Goal: Information Seeking & Learning: Learn about a topic

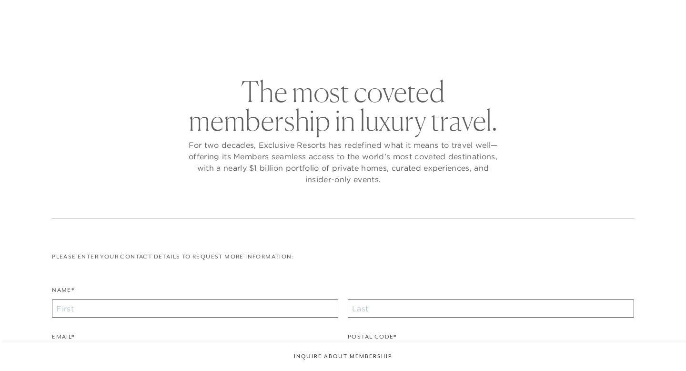
checkbox input "false"
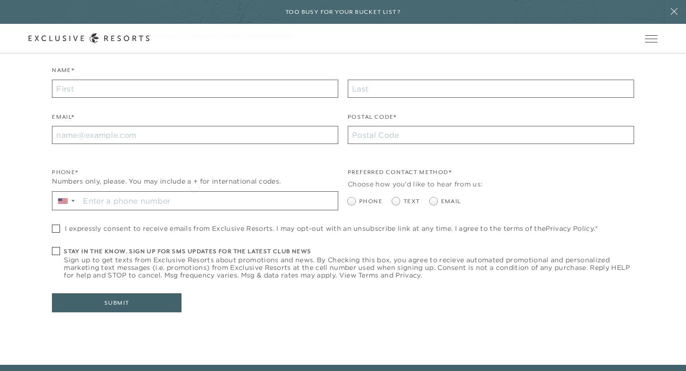
scroll to position [73, 0]
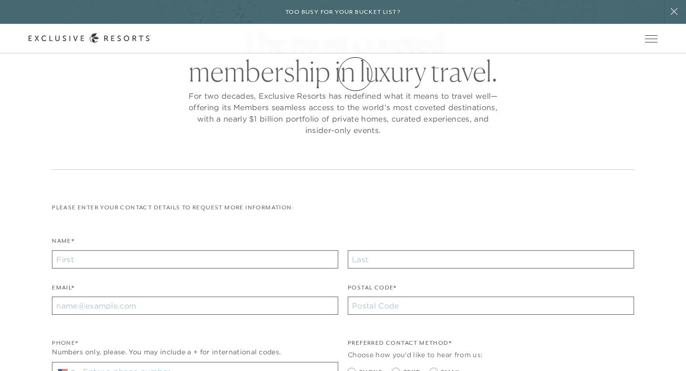
click at [0, 0] on link "Membership" at bounding box center [0, 0] width 0 height 0
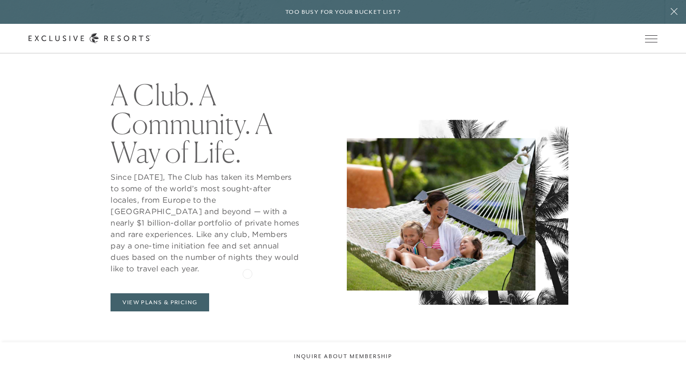
scroll to position [386, 0]
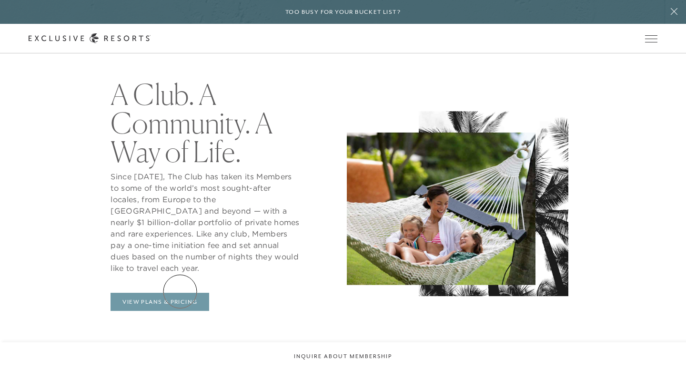
click at [180, 293] on link "View Plans & Pricing" at bounding box center [160, 302] width 99 height 18
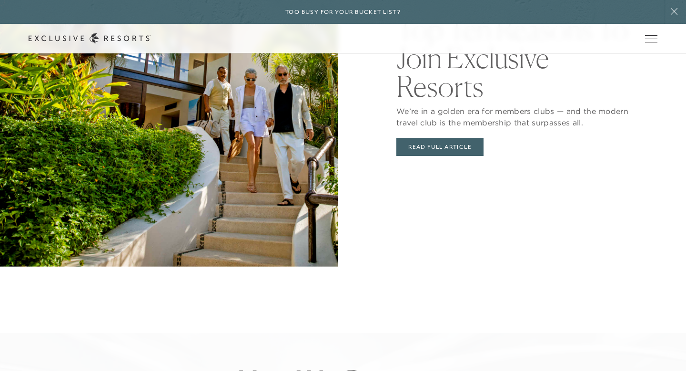
scroll to position [2080, 0]
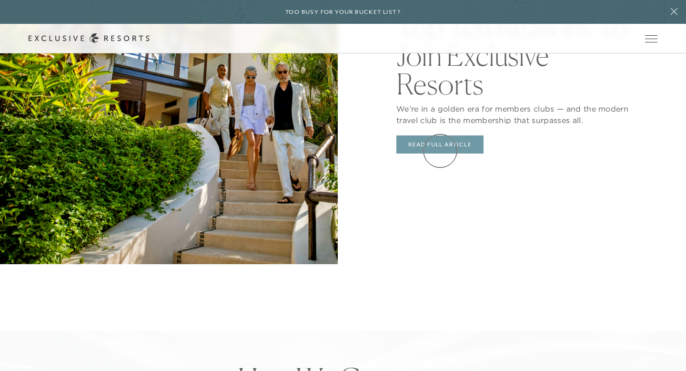
click at [440, 151] on link "Read Full Article" at bounding box center [439, 144] width 87 height 18
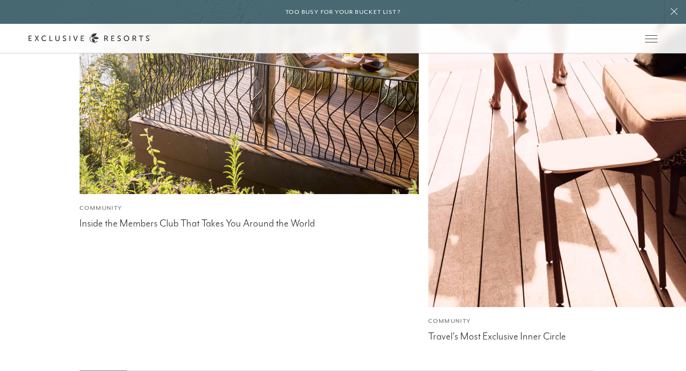
scroll to position [4676, 0]
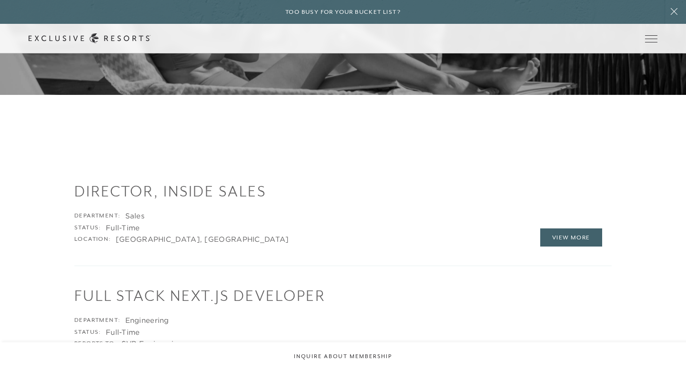
scroll to position [1068, 0]
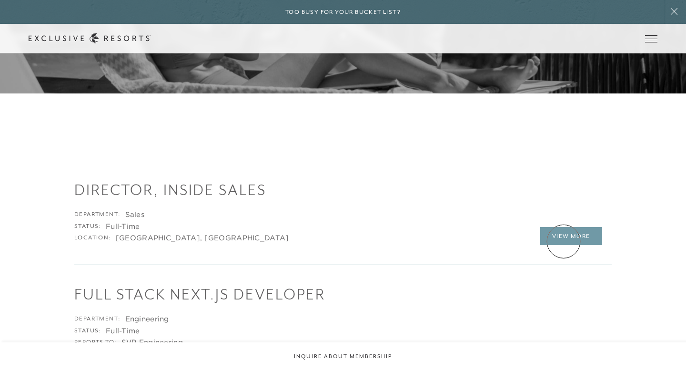
click at [564, 241] on link "View More" at bounding box center [571, 236] width 62 height 18
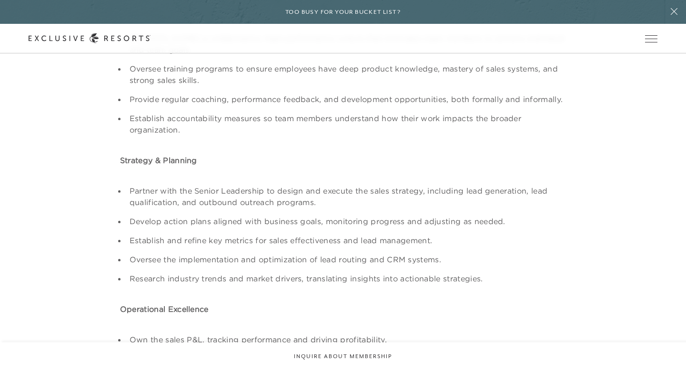
scroll to position [557, 0]
